Goal: Task Accomplishment & Management: Manage account settings

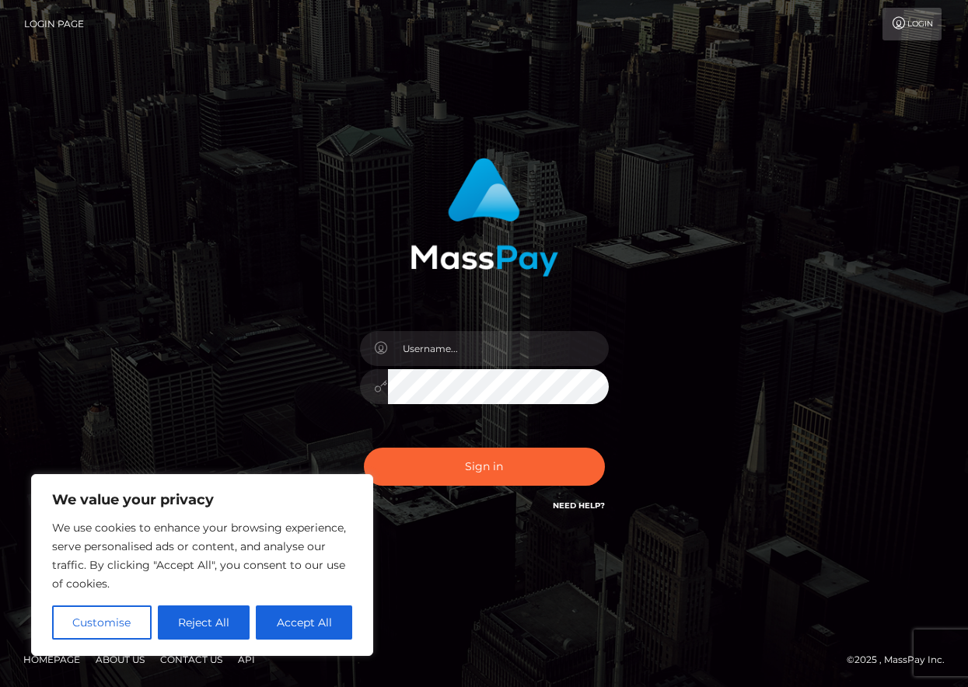
click at [285, 630] on button "Accept All" at bounding box center [304, 623] width 96 height 34
checkbox input "true"
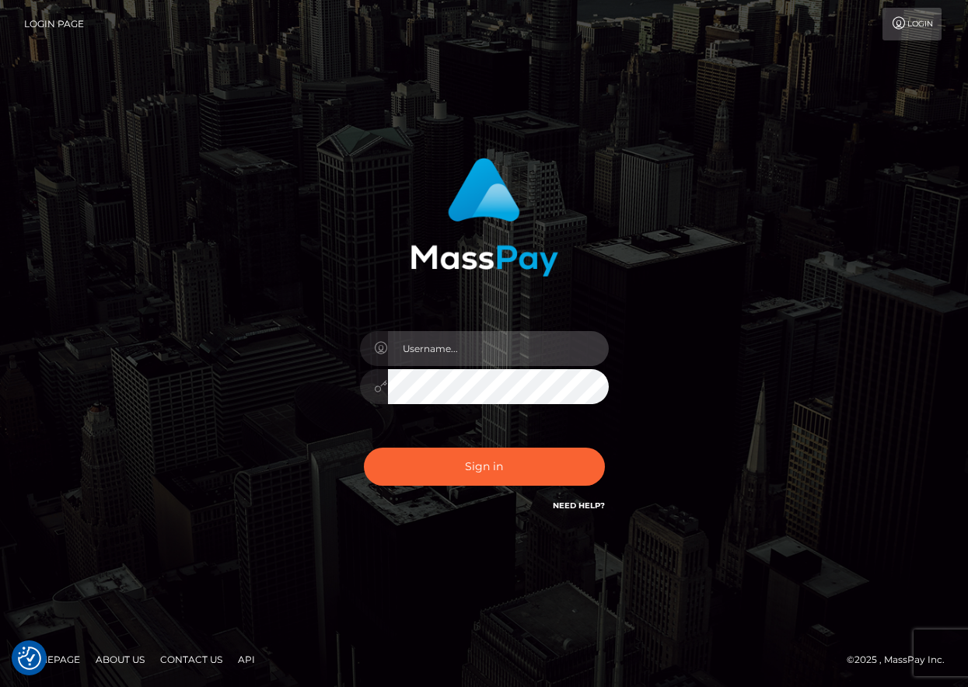
click at [430, 350] on input "text" at bounding box center [498, 348] width 221 height 35
type input "normaforee377@gmail.com"
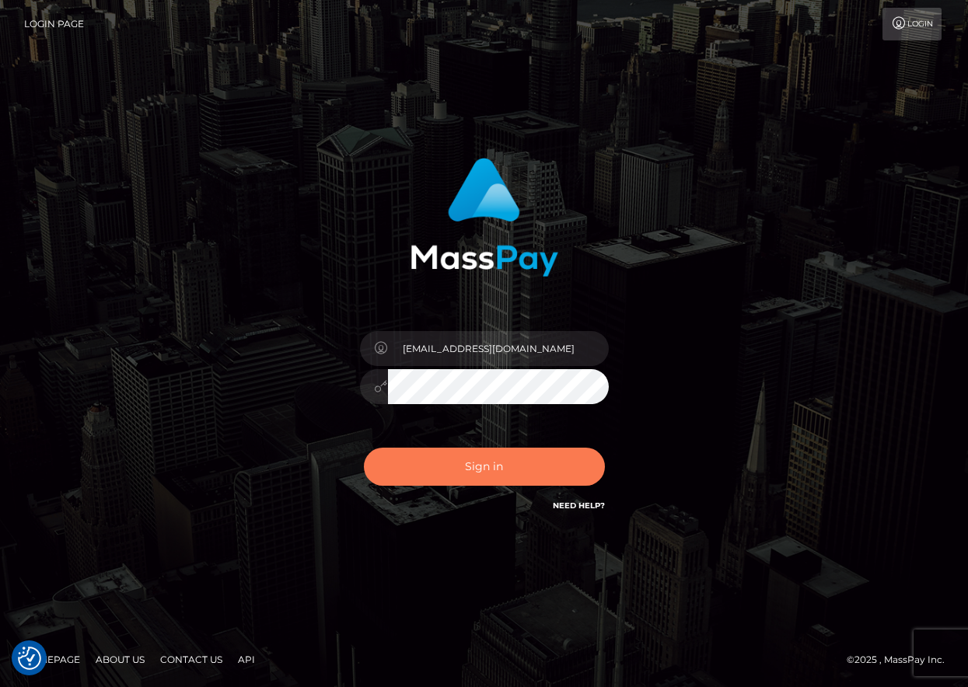
click at [488, 457] on button "Sign in" at bounding box center [484, 467] width 241 height 38
